Goal: Task Accomplishment & Management: Manage account settings

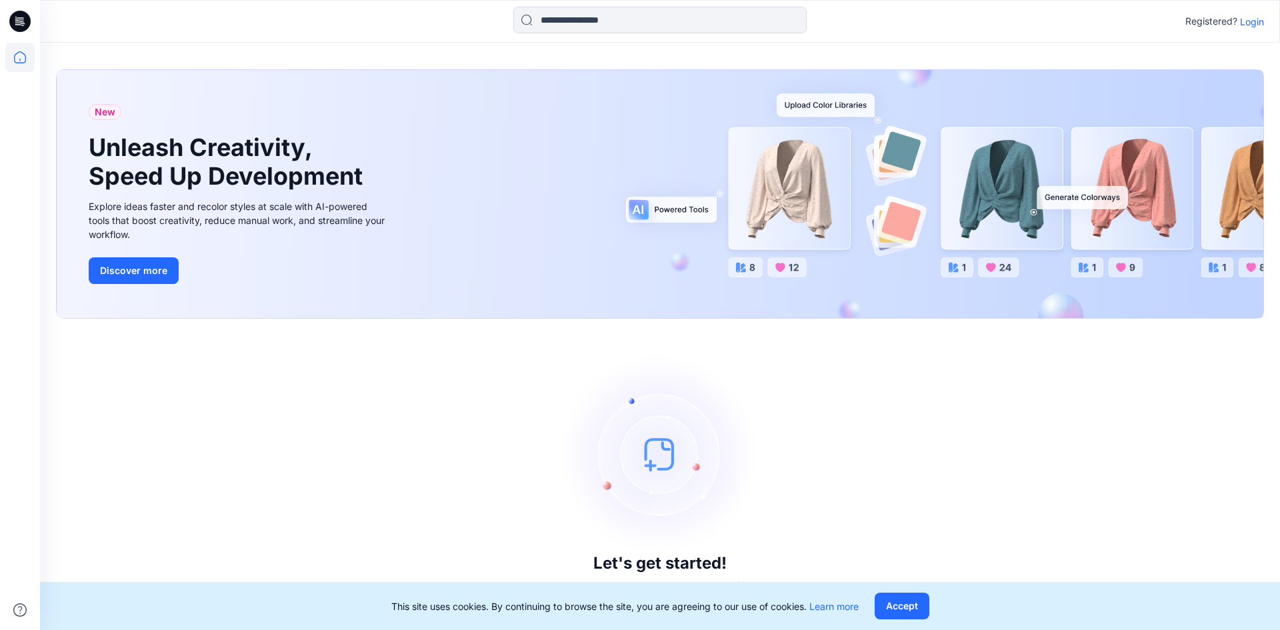
click at [1254, 21] on p "Login" at bounding box center [1252, 22] width 24 height 14
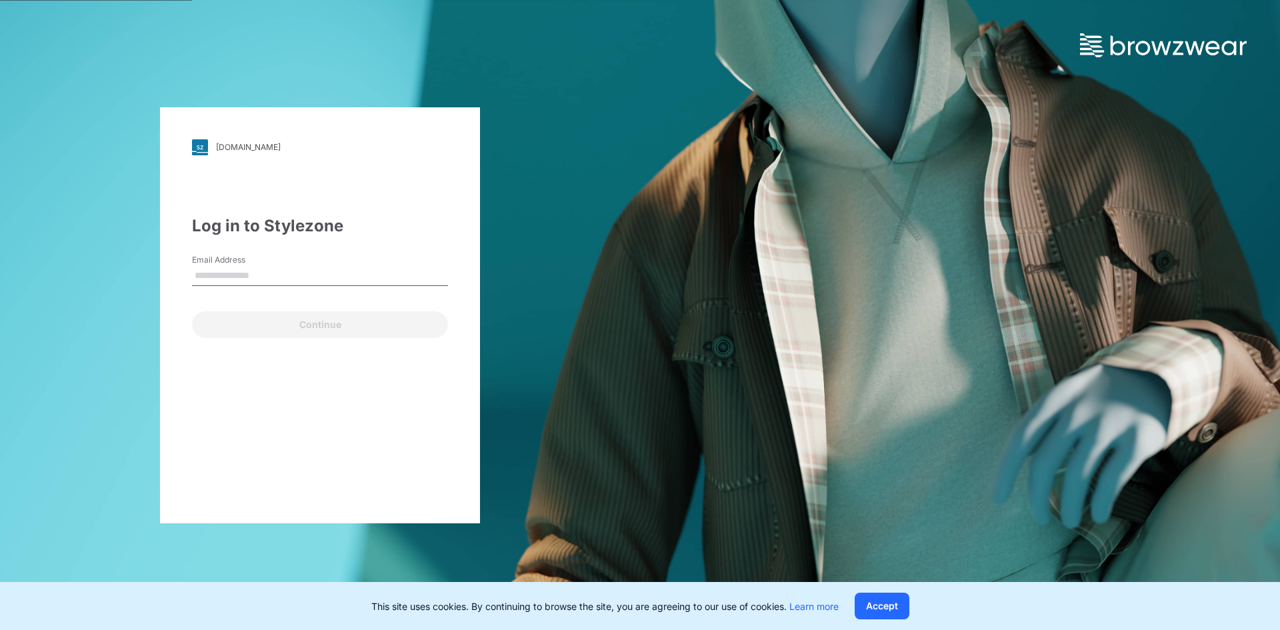
click at [297, 270] on input "Email Address" at bounding box center [320, 276] width 256 height 20
type input "**********"
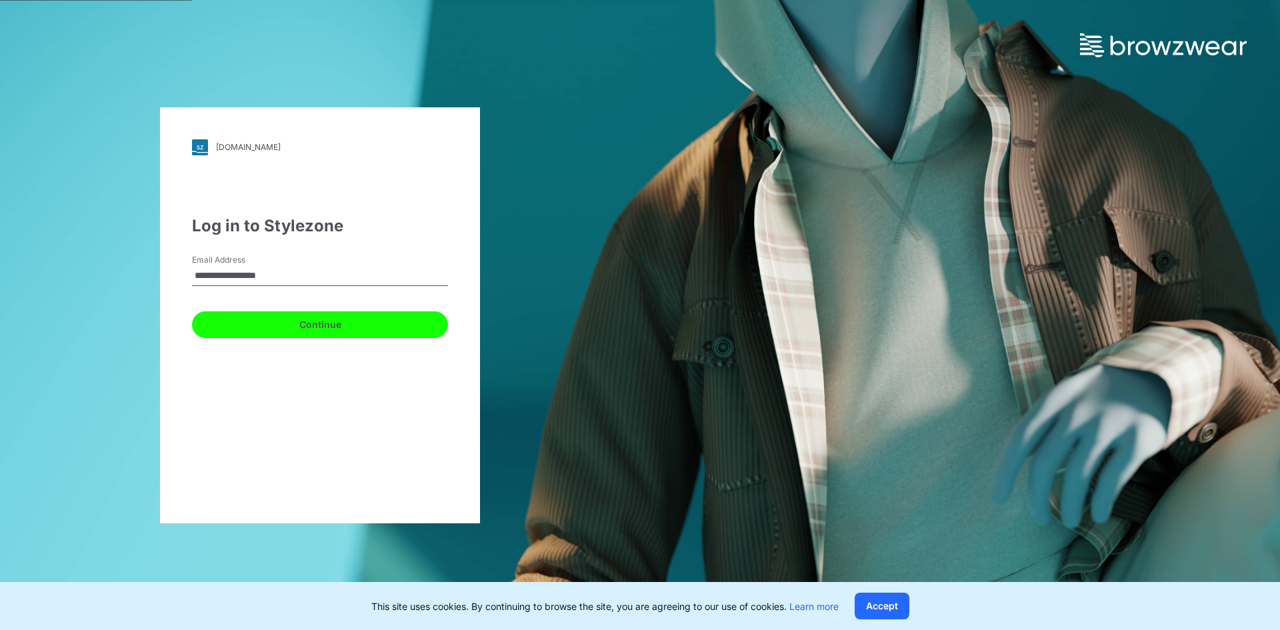
click at [279, 326] on button "Continue" at bounding box center [320, 324] width 256 height 27
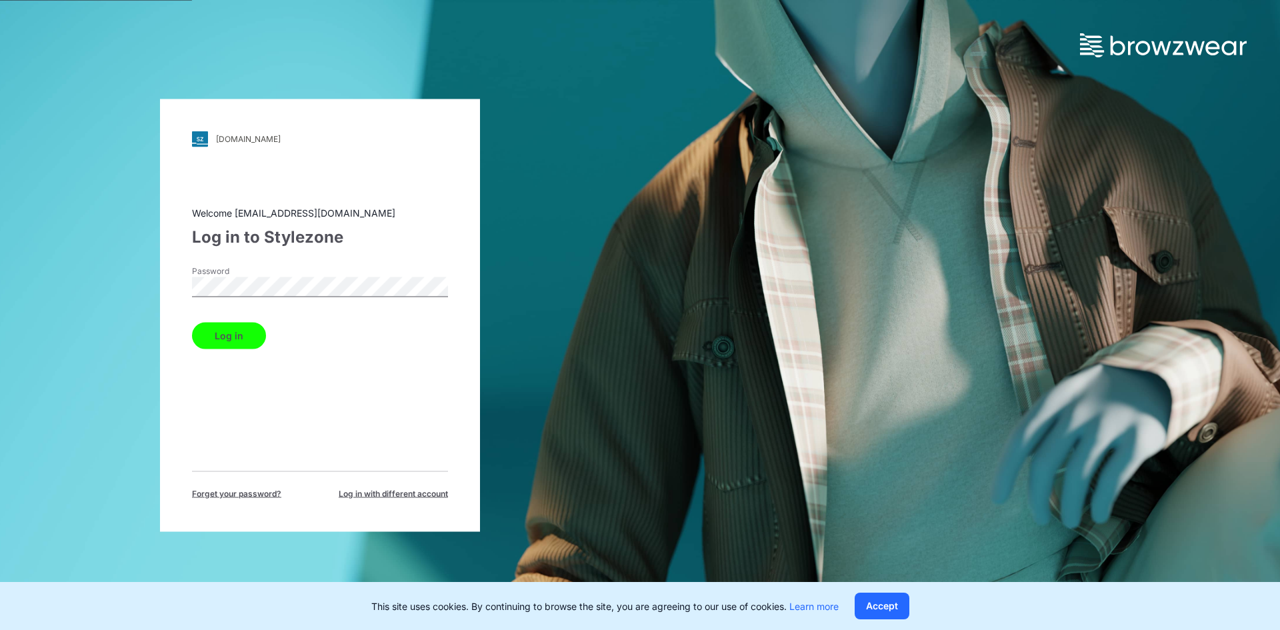
click at [243, 331] on button "Log in" at bounding box center [229, 335] width 74 height 27
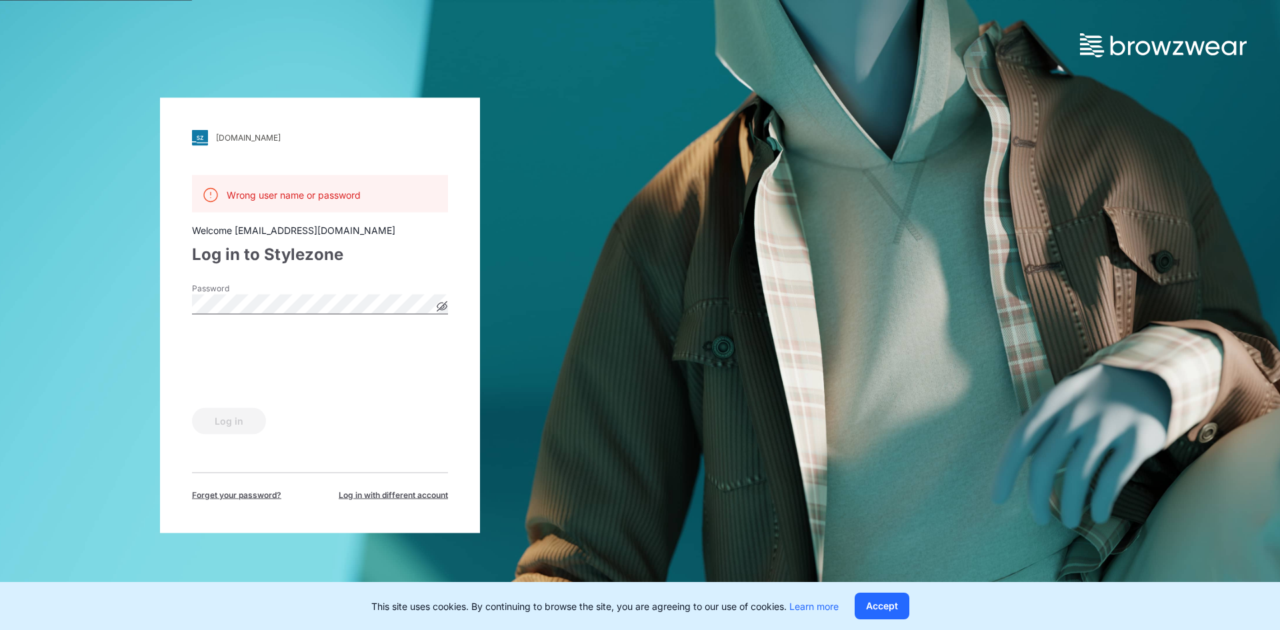
click at [155, 310] on div "[DOMAIN_NAME] Loading... Wrong user name or password Welcome [EMAIL_ADDRESS][DO…" at bounding box center [320, 315] width 640 height 630
click at [224, 403] on div "Log in" at bounding box center [320, 418] width 256 height 32
click at [233, 425] on button "Log in" at bounding box center [229, 420] width 74 height 27
